Goal: Transaction & Acquisition: Purchase product/service

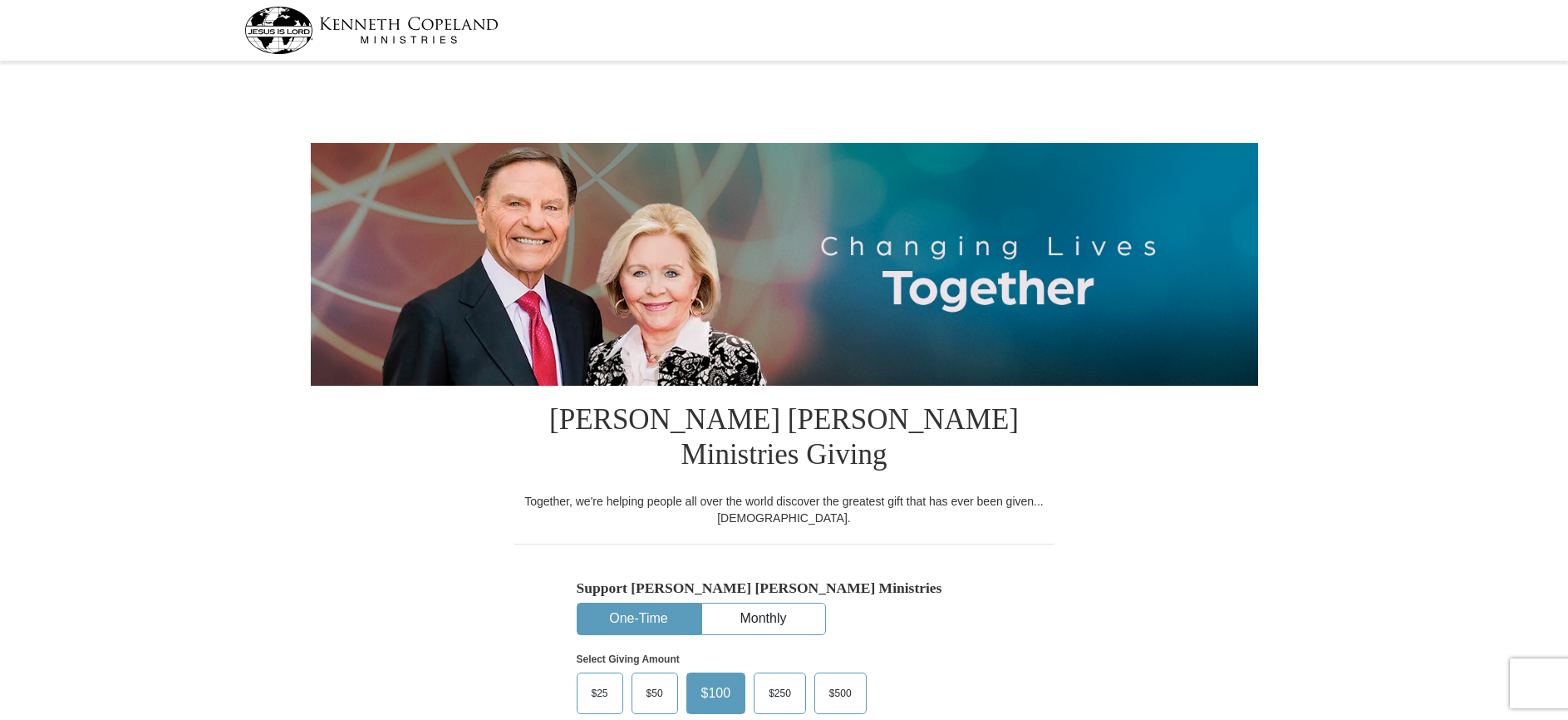
select select "CA"
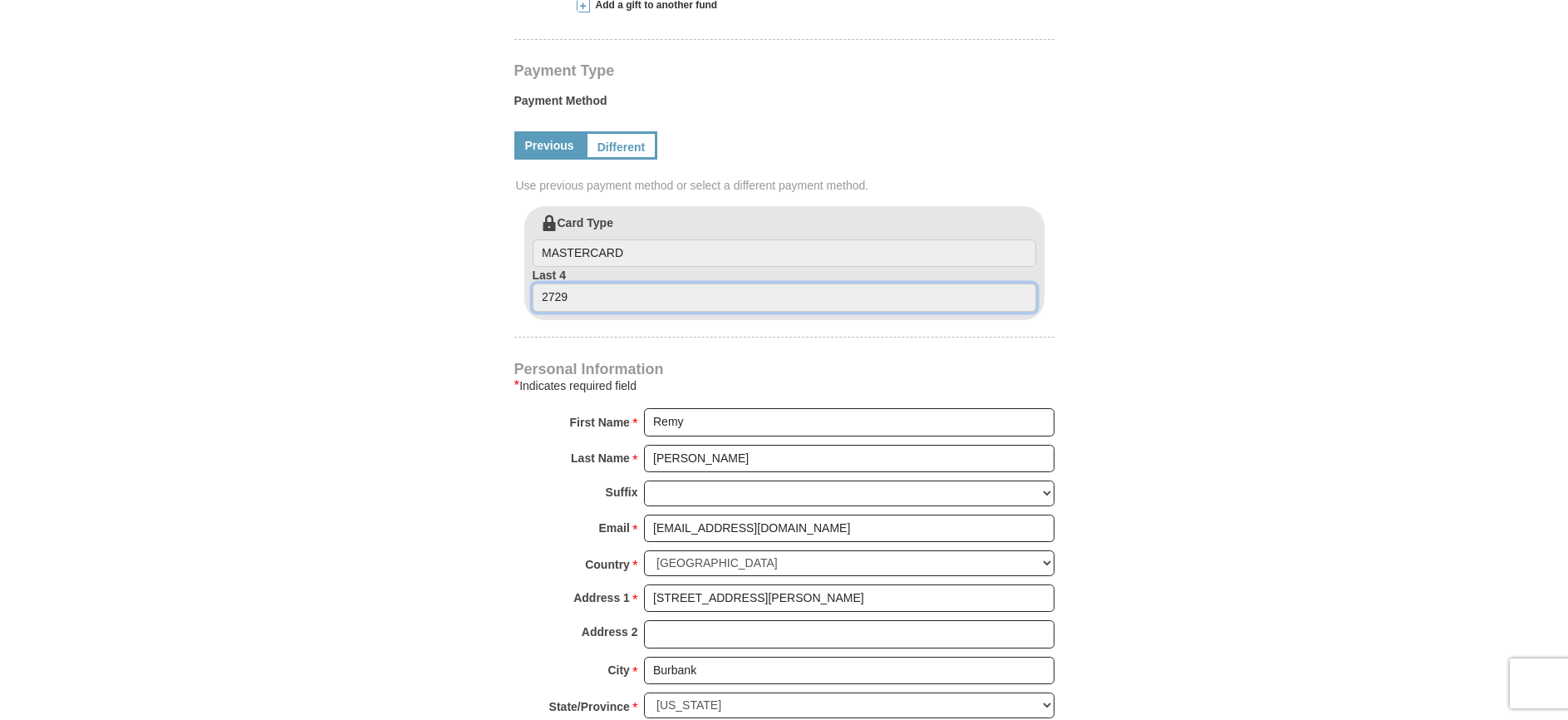
click at [606, 284] on input "2729" at bounding box center [784, 297] width 503 height 28
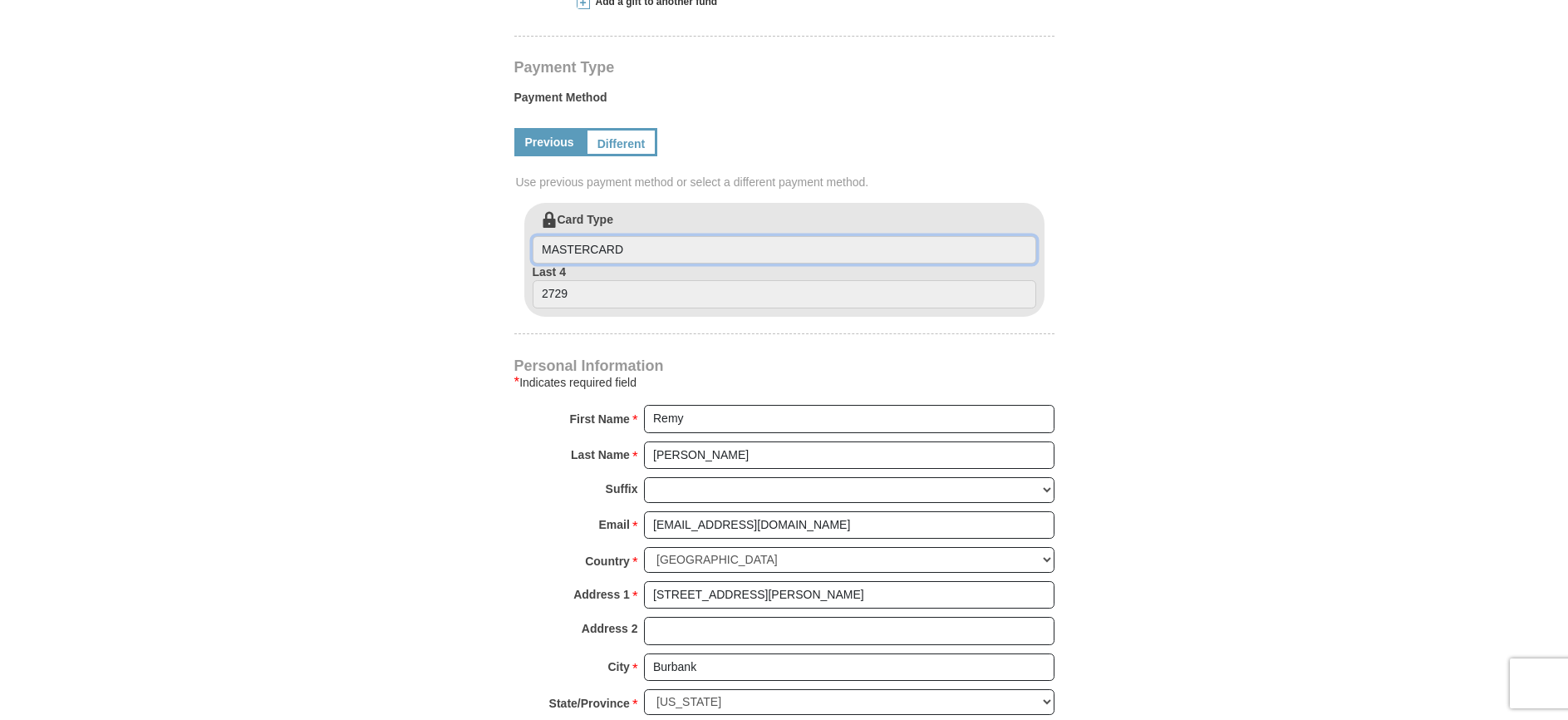
click at [702, 236] on input "MASTERCARD" at bounding box center [784, 250] width 503 height 28
click at [705, 279] on input "2729" at bounding box center [784, 293] width 503 height 28
click at [679, 235] on input "MASTERCARD" at bounding box center [784, 249] width 503 height 28
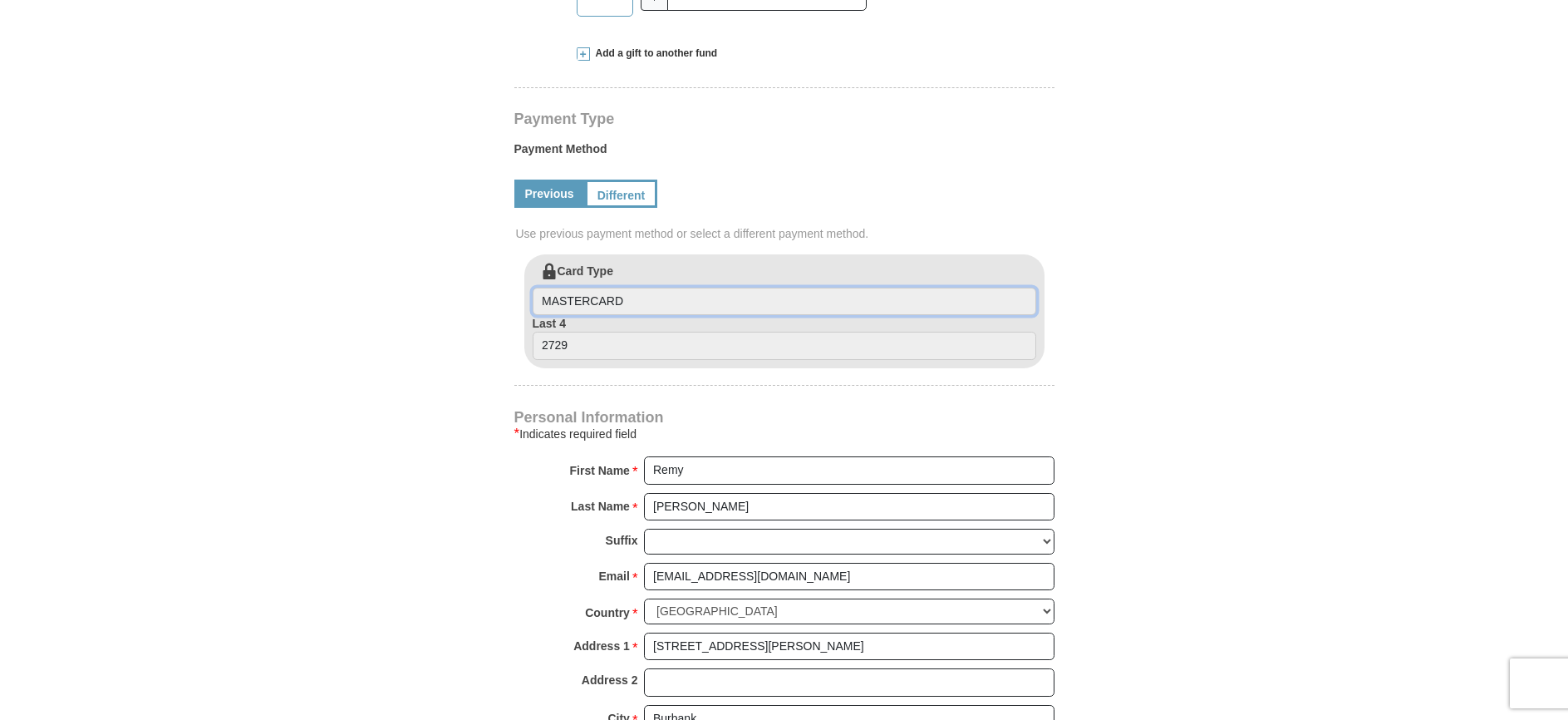
scroll to position [751, 0]
click at [648, 288] on input "MASTERCARD" at bounding box center [784, 302] width 503 height 28
click at [752, 333] on input "2729" at bounding box center [784, 346] width 503 height 28
click at [807, 288] on input "MASTERCARD" at bounding box center [784, 302] width 503 height 28
click at [622, 175] on div "Previous Different" at bounding box center [784, 195] width 540 height 57
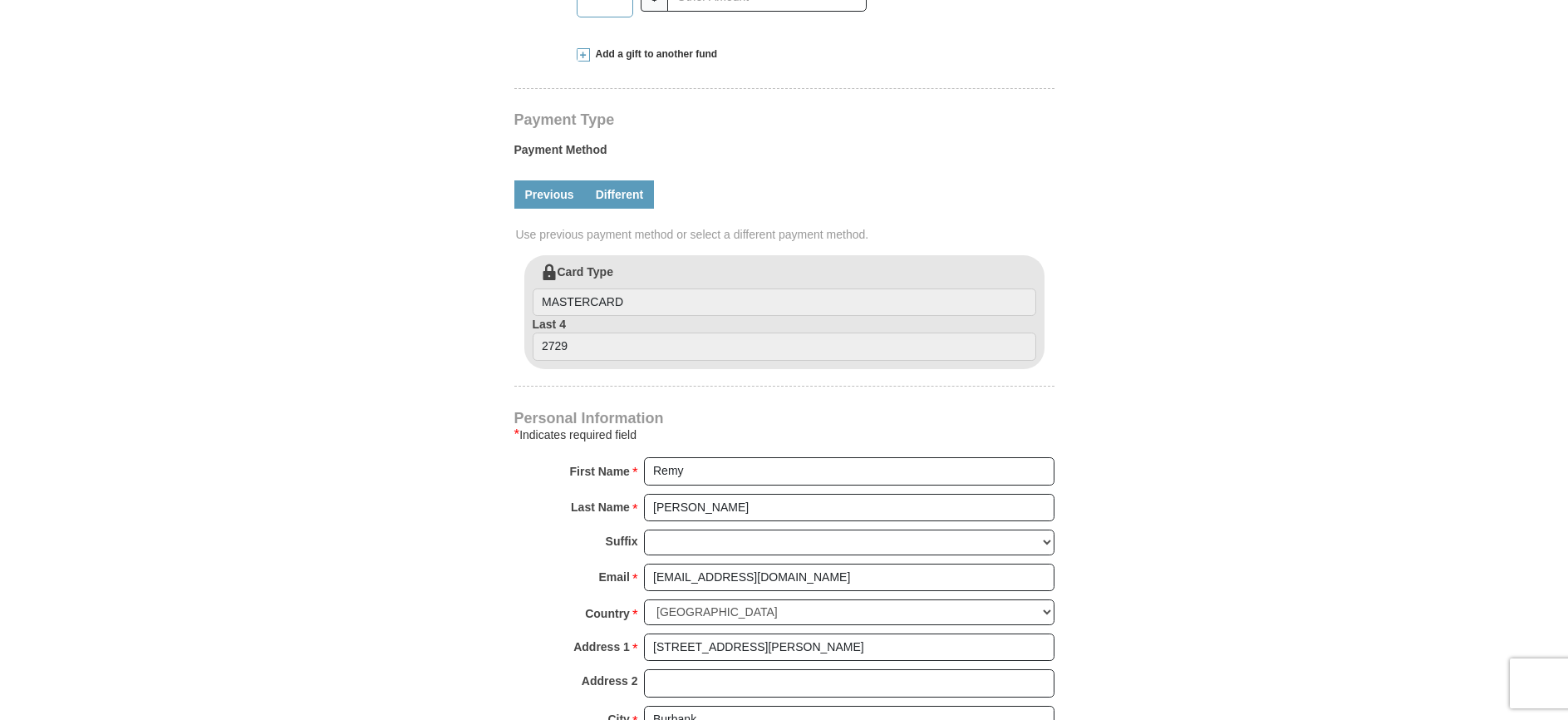
click at [628, 180] on link "Different" at bounding box center [621, 194] width 70 height 28
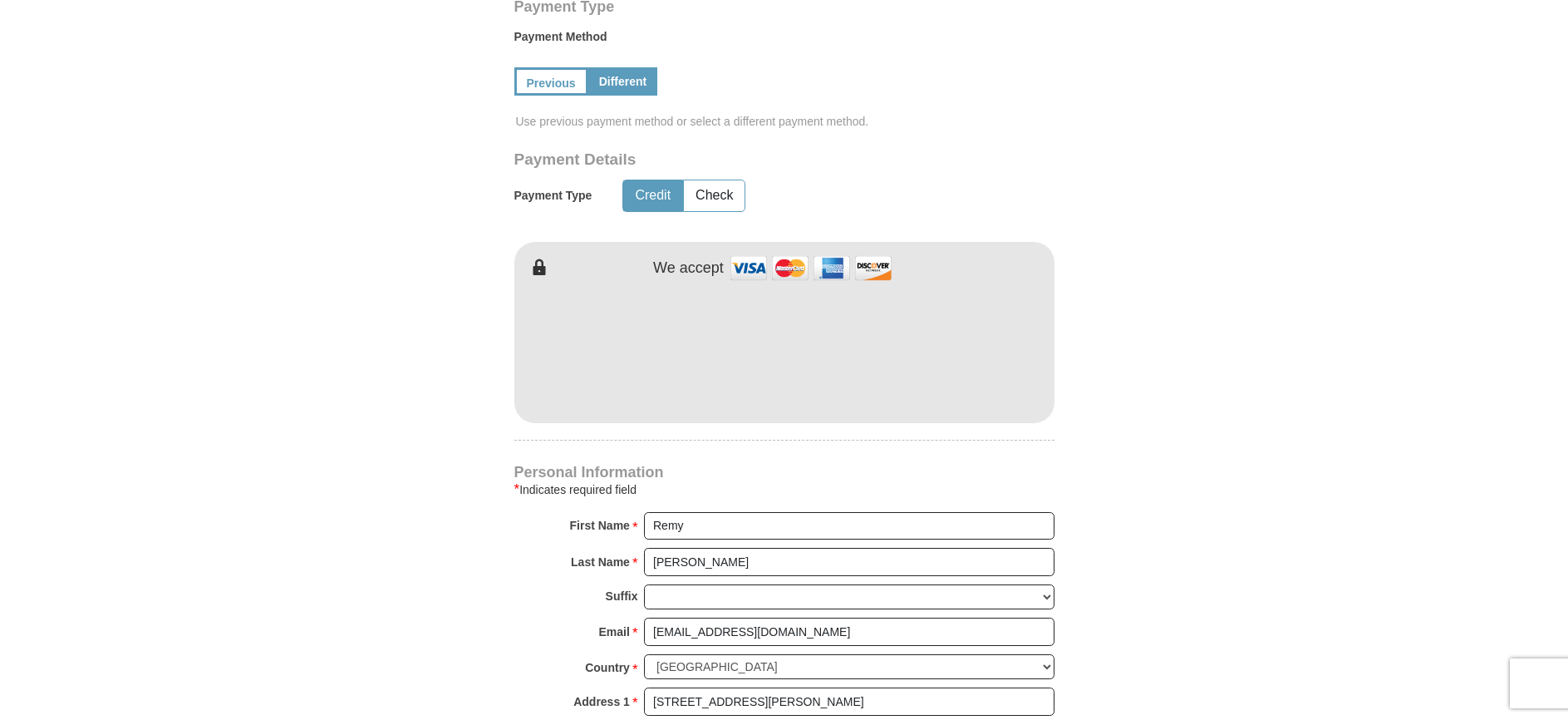
scroll to position [776, 0]
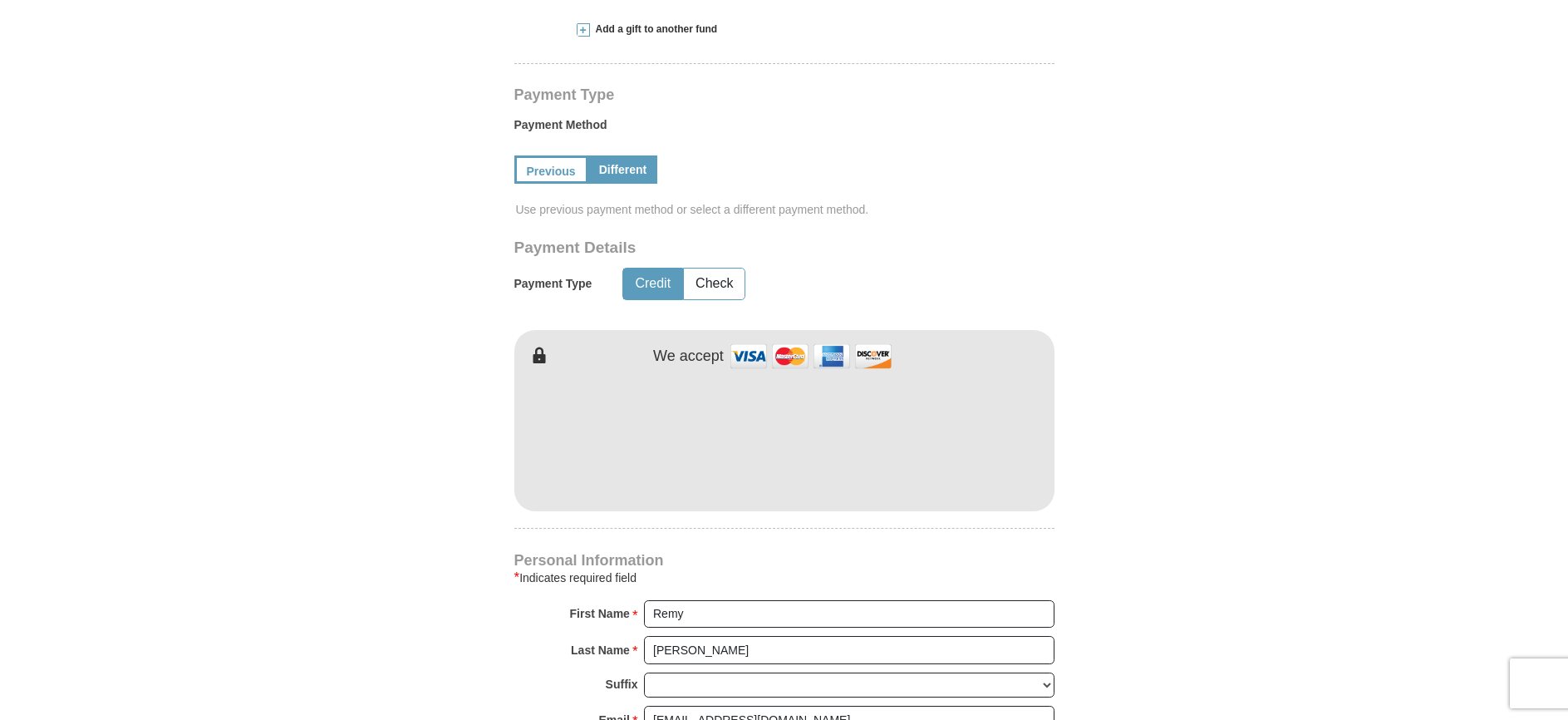
click at [1155, 337] on form "[PERSON_NAME] [PERSON_NAME] Ministries Giving Together, we're helping people al…" at bounding box center [784, 293] width 947 height 2005
